Goal: Transaction & Acquisition: Book appointment/travel/reservation

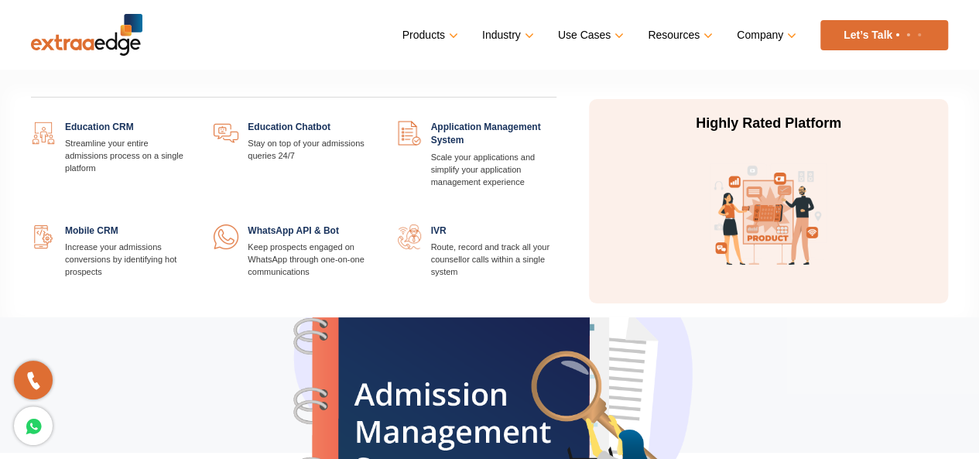
click at [374, 121] on link at bounding box center [374, 121] width 0 height 0
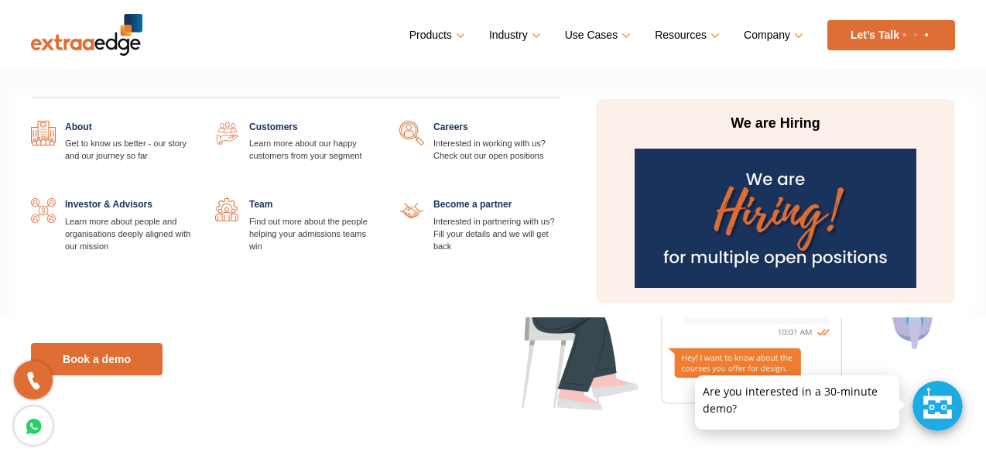
click at [797, 35] on link "Company" at bounding box center [772, 35] width 56 height 22
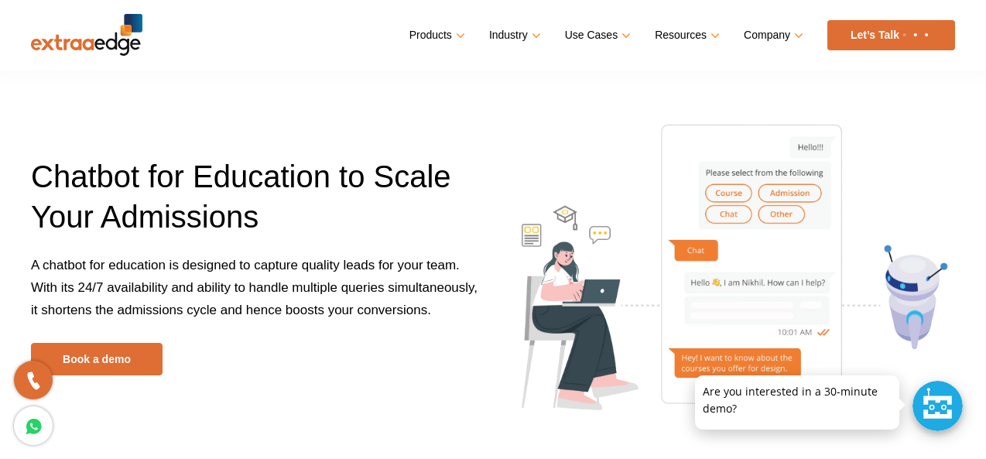
click at [873, 34] on link "Let’s Talk" at bounding box center [891, 35] width 128 height 30
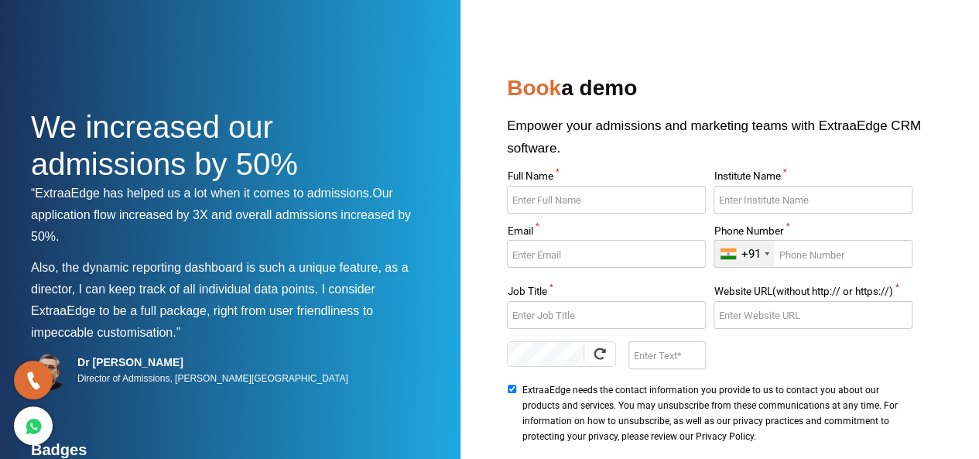
click at [622, 207] on input "Full Name *" at bounding box center [606, 200] width 198 height 28
